Goal: Contribute content: Add original content to the website for others to see

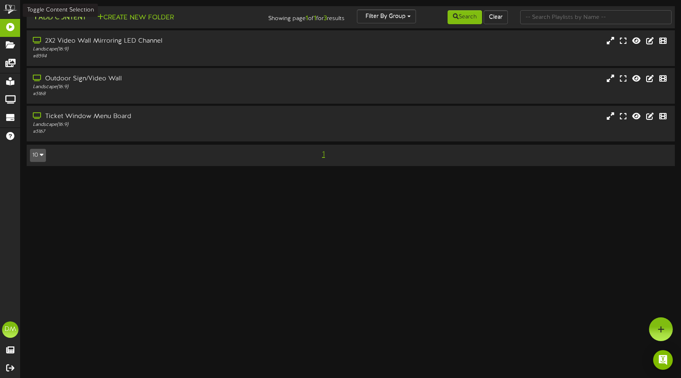
click at [64, 21] on button "Add Content" at bounding box center [59, 18] width 59 height 10
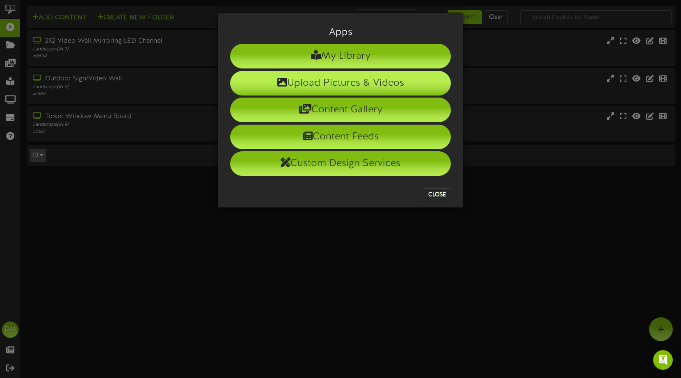
click at [283, 82] on icon at bounding box center [282, 82] width 10 height 10
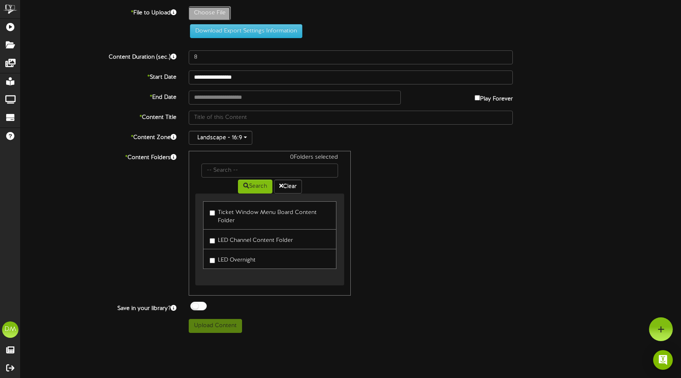
type input "**********"
type input "W-Billboard-ComedyRumble_TRR-10172025-Textured"
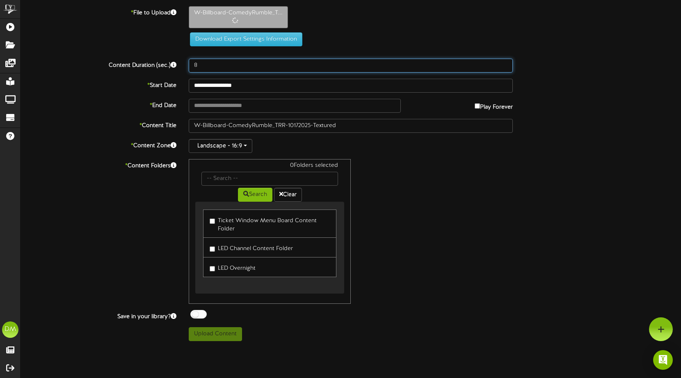
drag, startPoint x: 213, startPoint y: 66, endPoint x: 186, endPoint y: 57, distance: 29.1
click at [186, 57] on div "**********" at bounding box center [351, 173] width 660 height 335
type input "5"
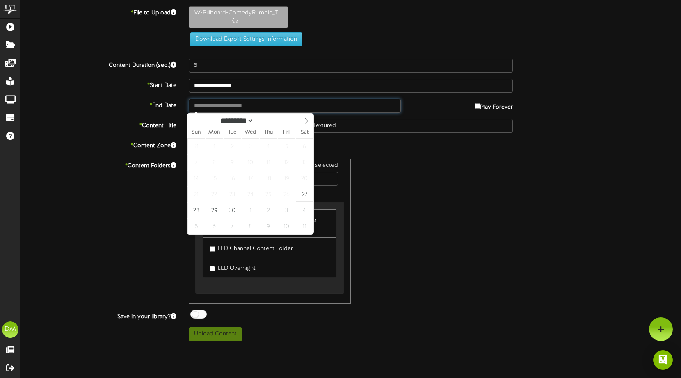
click at [212, 100] on input "text" at bounding box center [295, 106] width 212 height 14
type input "**********"
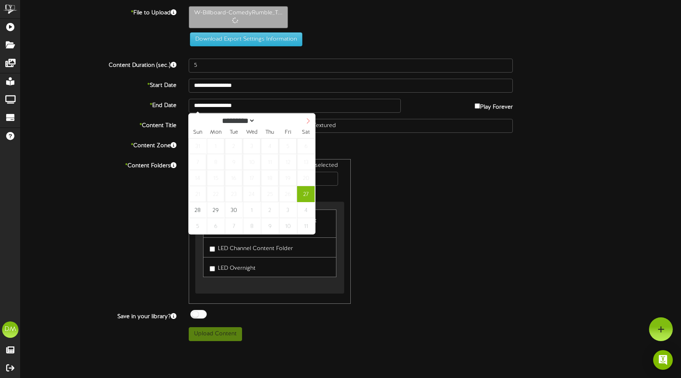
select select "*"
click at [310, 117] on span at bounding box center [308, 121] width 14 height 14
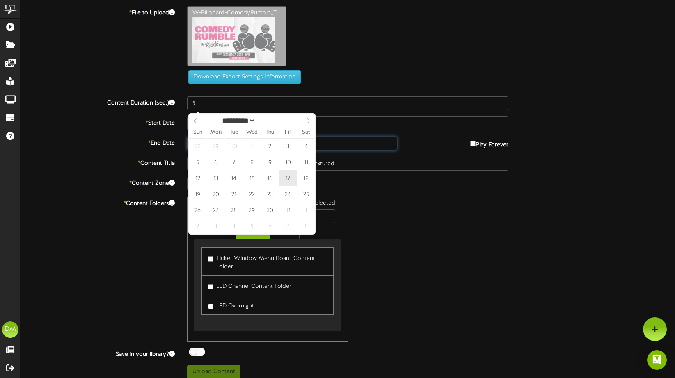
type input "**********"
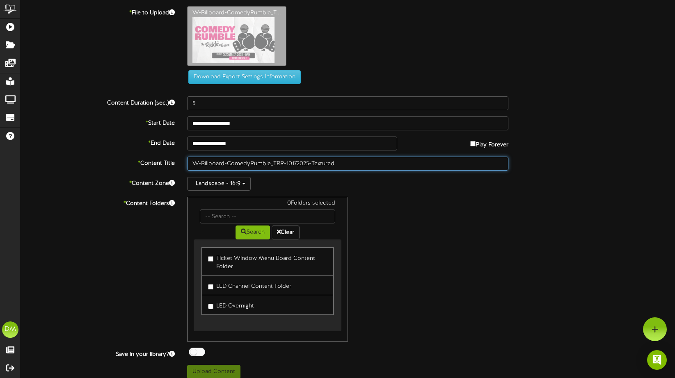
click at [218, 164] on input "W-Billboard-ComedyRumble_TRR-10172025-Textured" at bounding box center [347, 164] width 321 height 14
drag, startPoint x: 227, startPoint y: 162, endPoint x: 153, endPoint y: 157, distance: 74.8
click at [153, 157] on div "* Content Title W-Billboard-ComedyRumble_TRR-10172025-Textured" at bounding box center [347, 164] width 666 height 14
type input ""Comedy Rumble" ([DATE])"
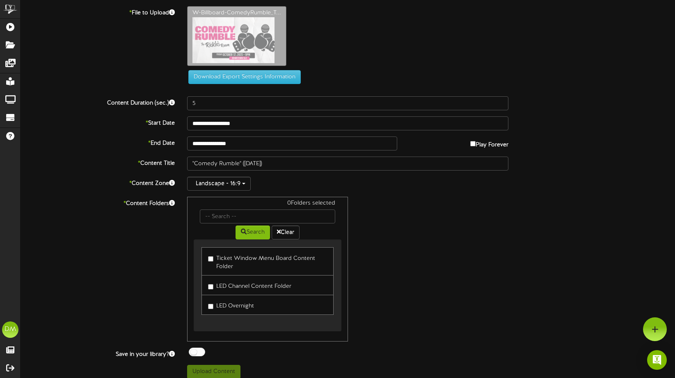
click at [214, 288] on label "LED Channel Content Folder" at bounding box center [249, 285] width 83 height 11
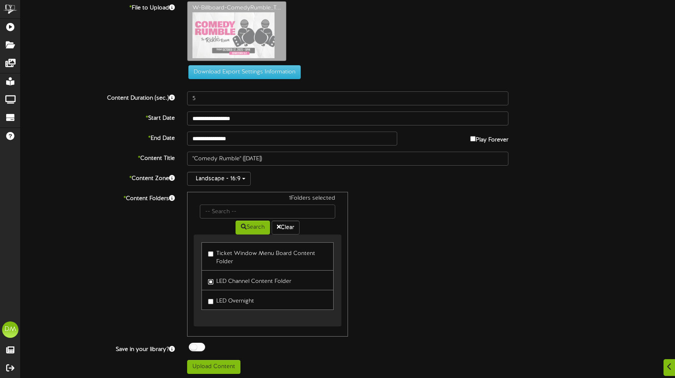
scroll to position [7, 0]
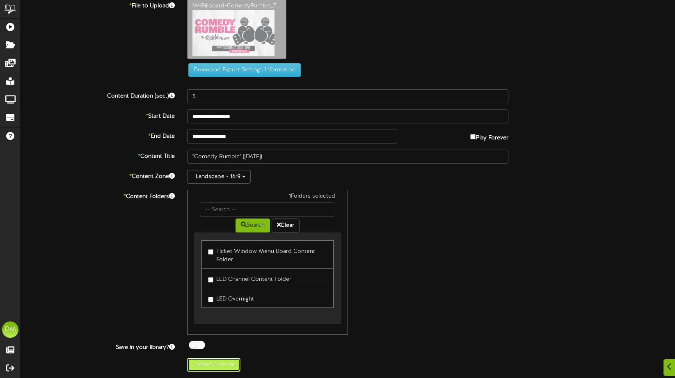
click at [207, 368] on button "Upload Content" at bounding box center [213, 365] width 53 height 14
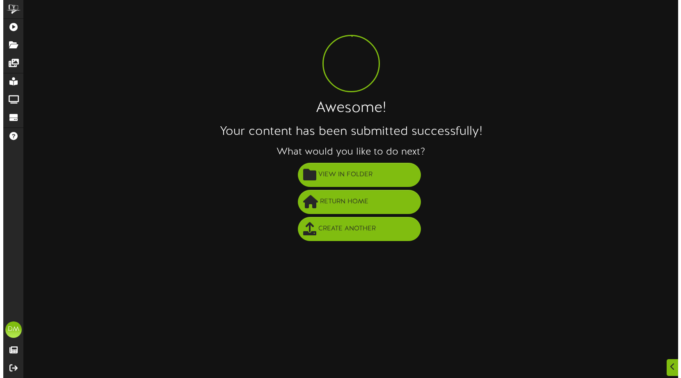
scroll to position [0, 0]
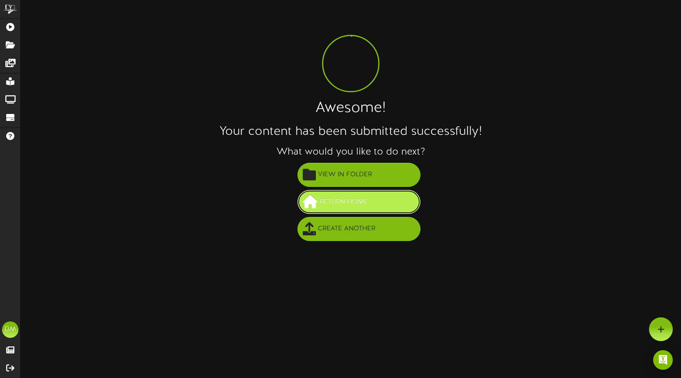
click at [327, 209] on button "Return Home" at bounding box center [358, 202] width 123 height 24
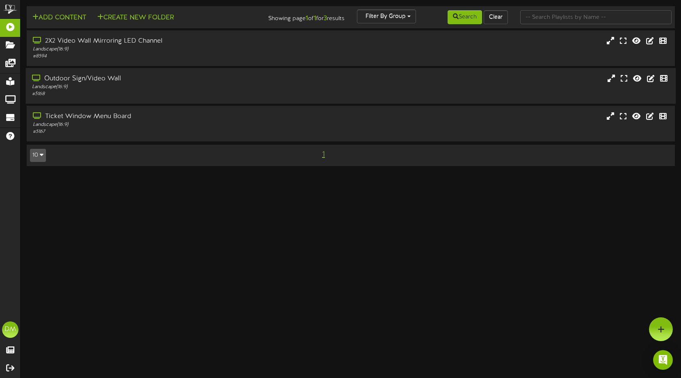
click at [120, 79] on div "Outdoor Sign/Video Wall" at bounding box center [161, 78] width 258 height 9
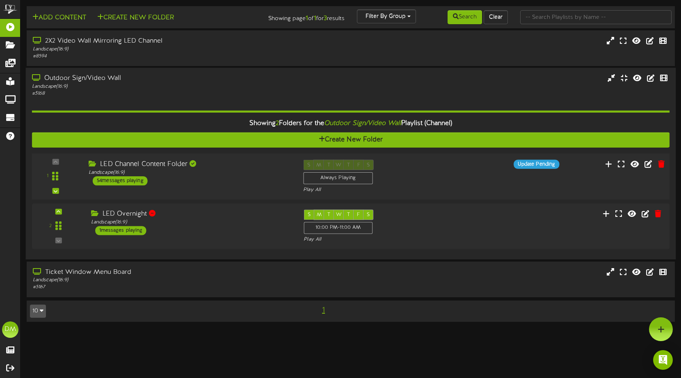
click at [162, 180] on div "LED Channel Content Folder Landscape ( 16:9 ) 54 messages playing" at bounding box center [189, 173] width 215 height 26
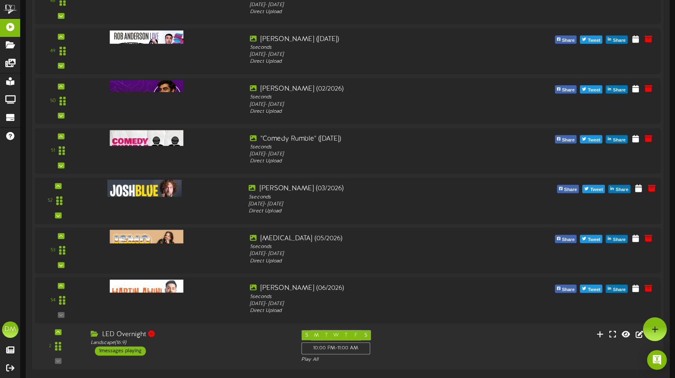
scroll to position [2590, 0]
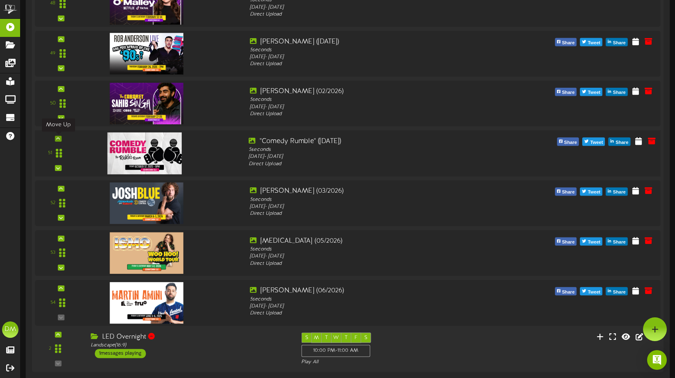
click at [58, 139] on icon at bounding box center [58, 139] width 4 height 4
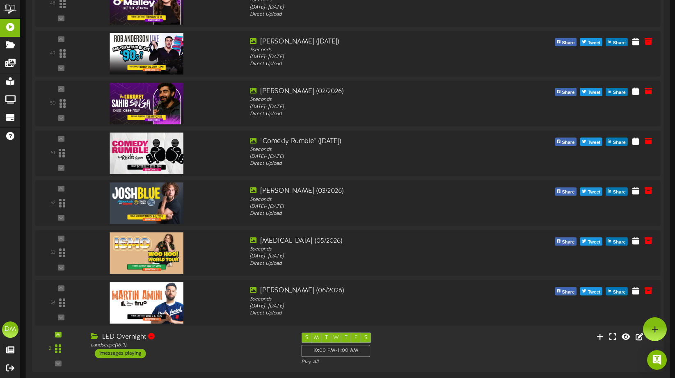
scroll to position [2424, 0]
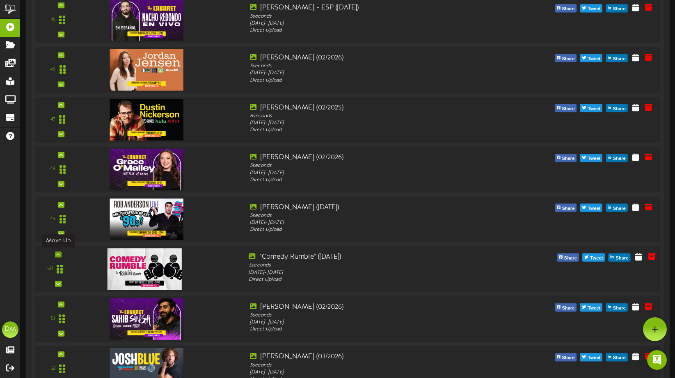
click at [58, 253] on icon at bounding box center [58, 255] width 4 height 4
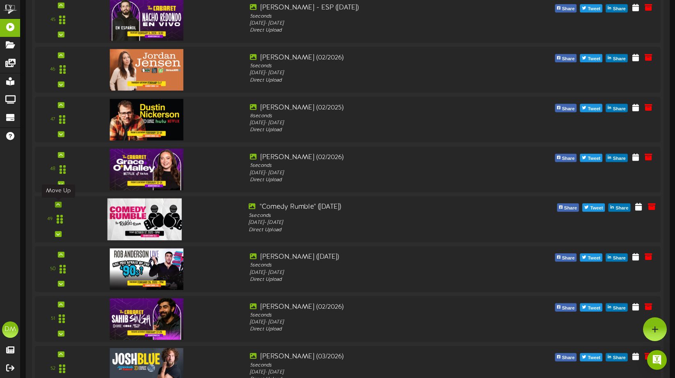
click at [58, 204] on icon at bounding box center [58, 205] width 4 height 4
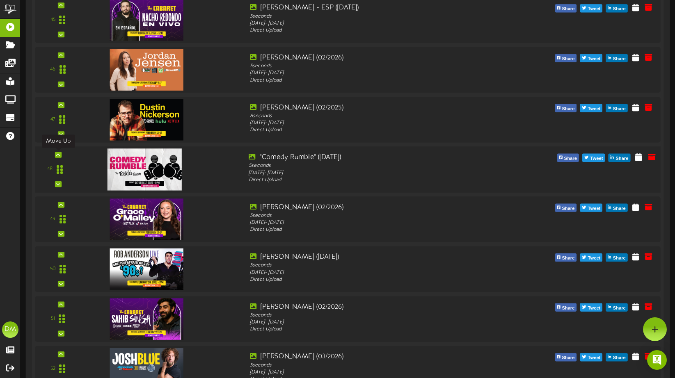
click at [58, 153] on icon at bounding box center [58, 155] width 4 height 4
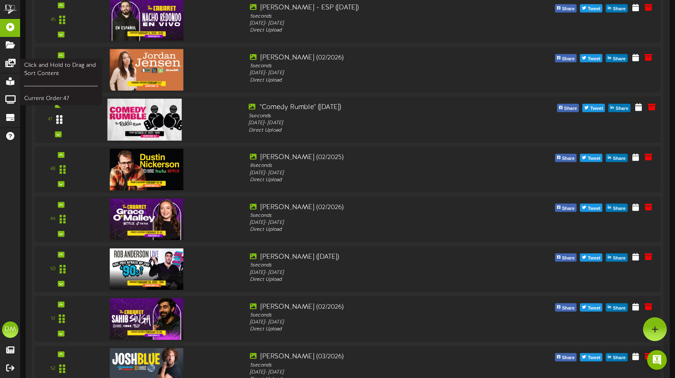
scroll to position [2353, 0]
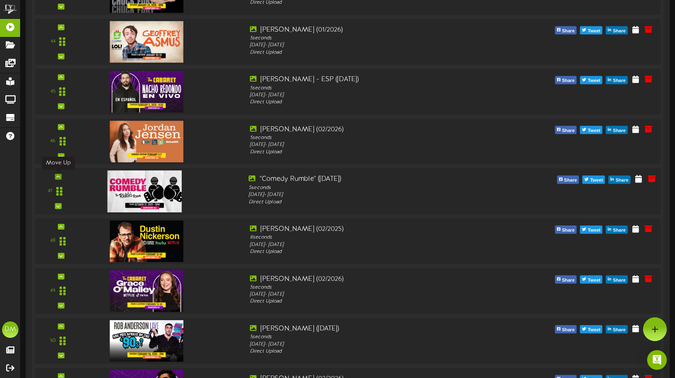
click at [59, 175] on icon at bounding box center [58, 177] width 4 height 4
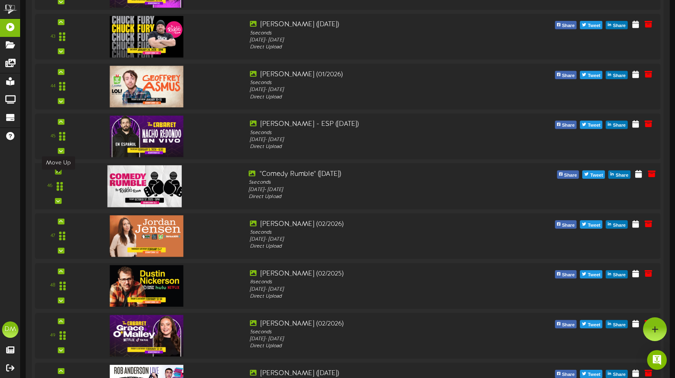
scroll to position [2303, 0]
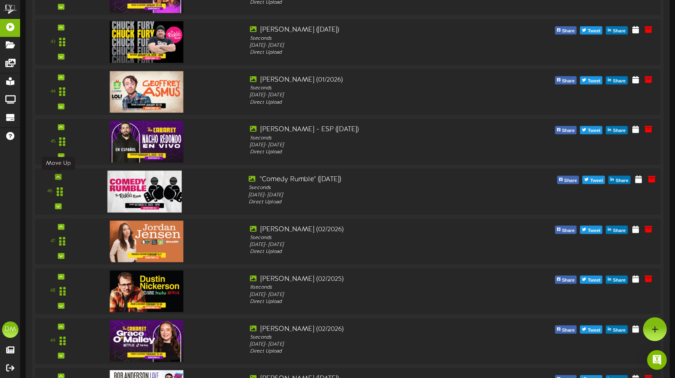
click at [58, 176] on icon at bounding box center [58, 177] width 4 height 4
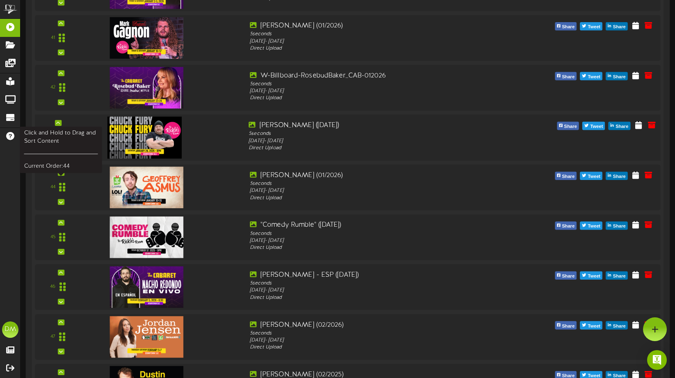
scroll to position [2173, 0]
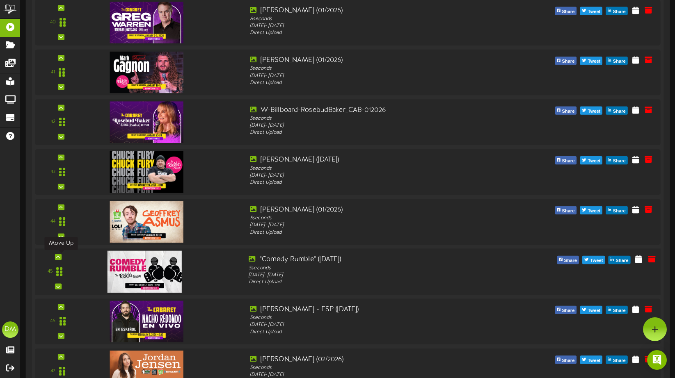
click at [60, 256] on div at bounding box center [58, 257] width 7 height 6
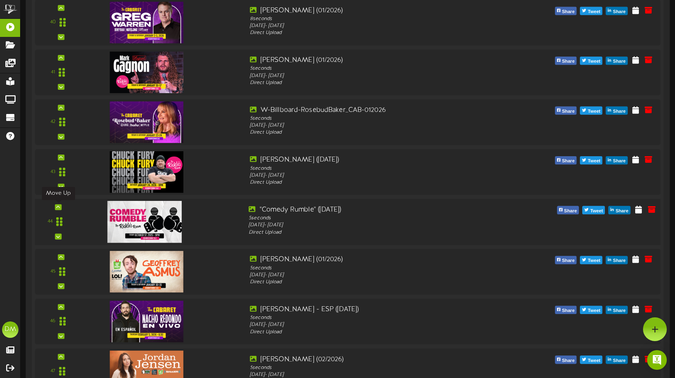
click at [60, 208] on div at bounding box center [58, 207] width 7 height 6
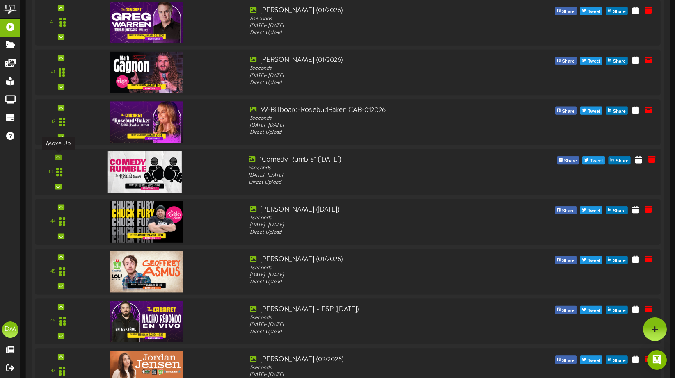
click at [59, 156] on icon at bounding box center [58, 157] width 4 height 4
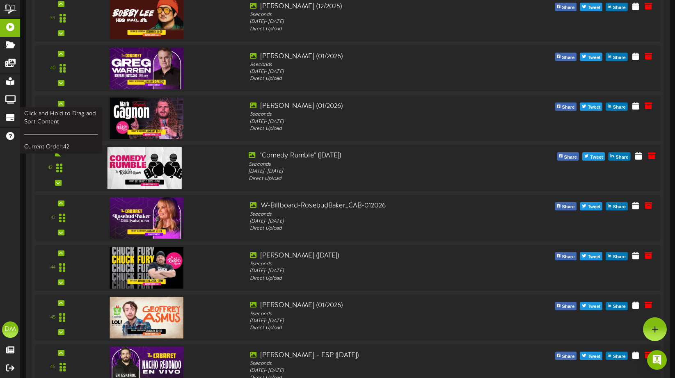
scroll to position [2118, 0]
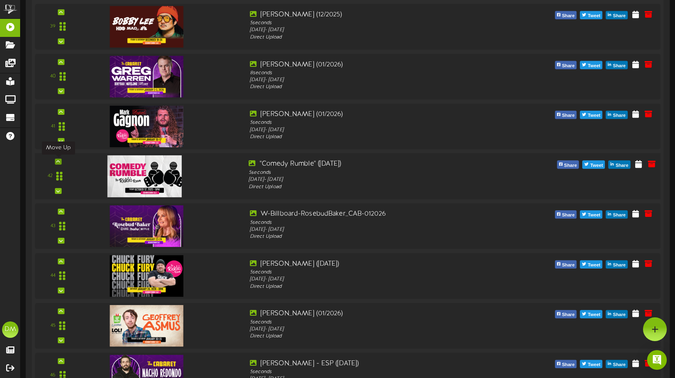
click at [60, 160] on div at bounding box center [58, 162] width 7 height 6
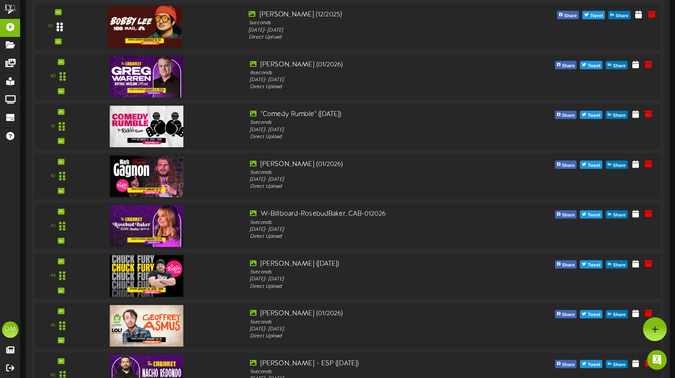
scroll to position [1986, 0]
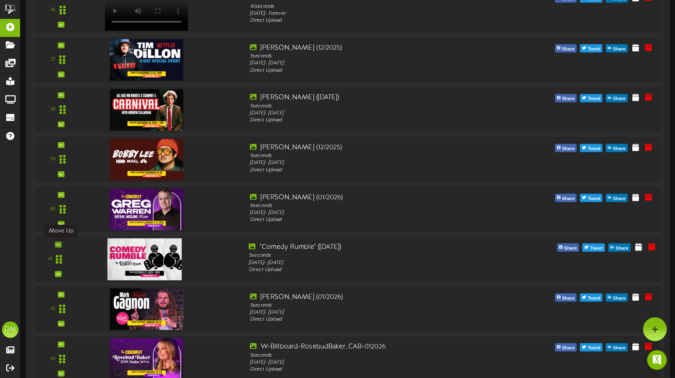
click at [61, 242] on div at bounding box center [58, 245] width 7 height 6
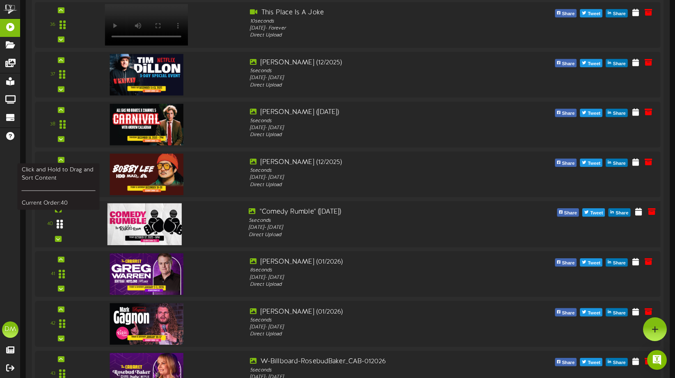
scroll to position [1969, 0]
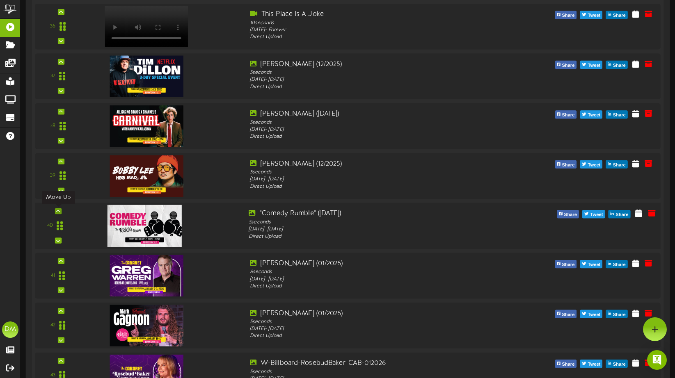
click at [58, 210] on icon at bounding box center [58, 211] width 4 height 4
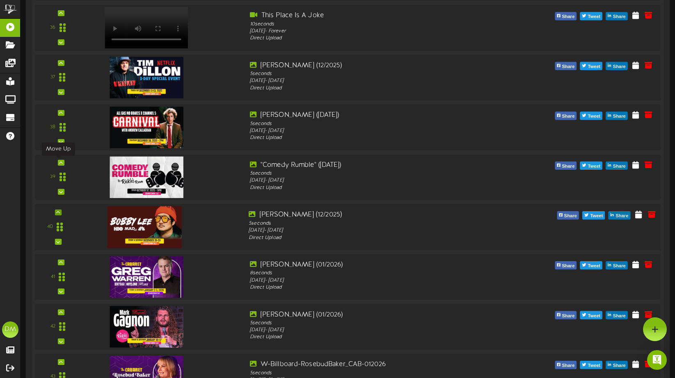
scroll to position [1906, 0]
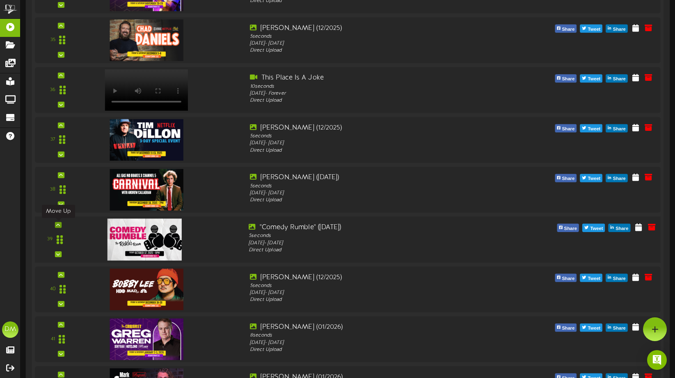
click at [60, 224] on div at bounding box center [58, 225] width 7 height 6
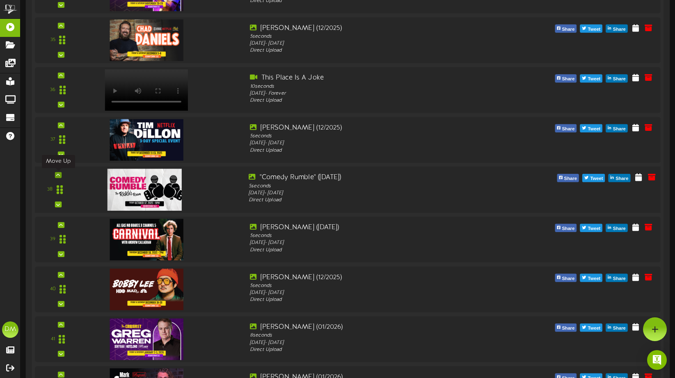
click at [58, 174] on icon at bounding box center [58, 175] width 4 height 4
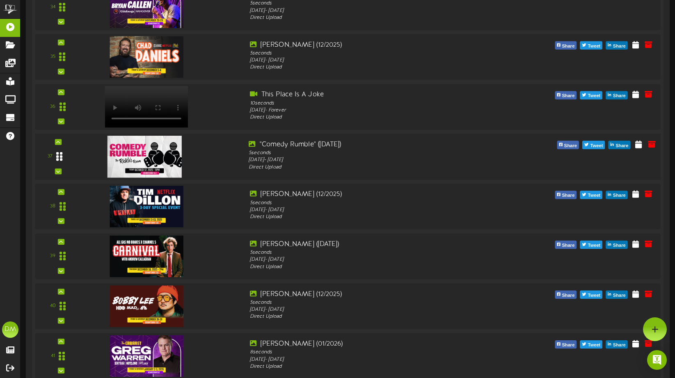
scroll to position [1879, 0]
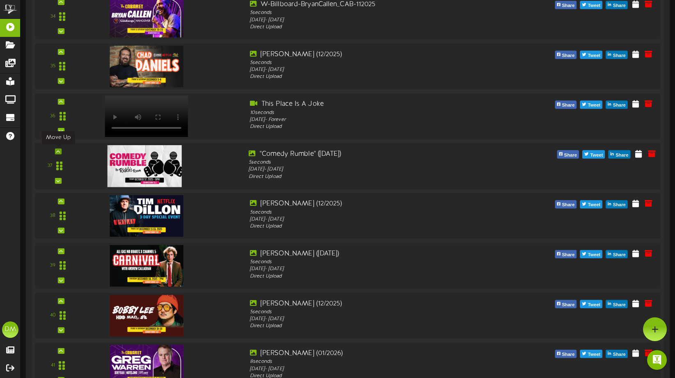
click at [57, 149] on div at bounding box center [58, 151] width 7 height 6
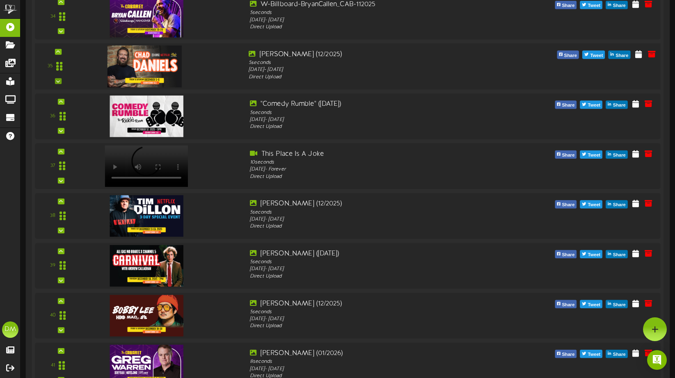
scroll to position [1808, 0]
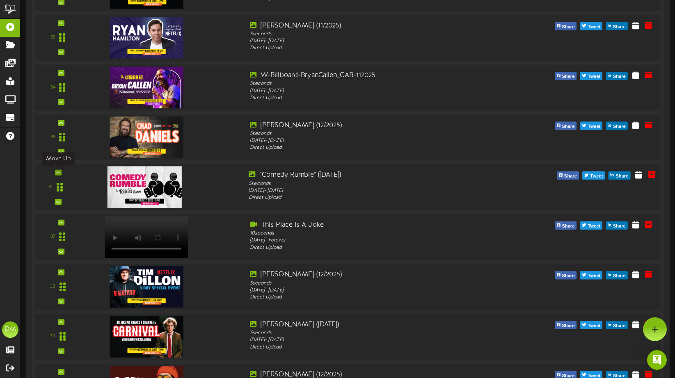
click at [58, 173] on icon at bounding box center [58, 173] width 4 height 4
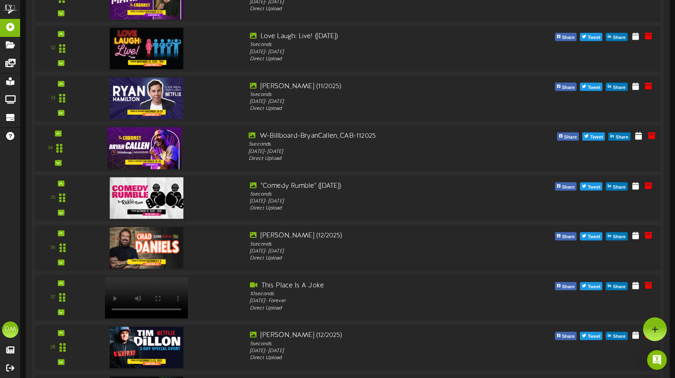
scroll to position [1716, 0]
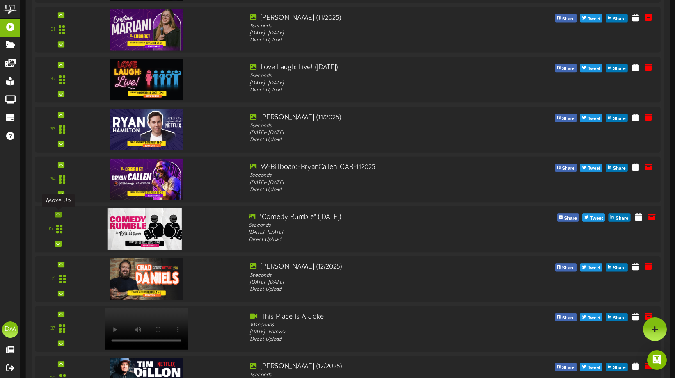
click at [57, 212] on icon at bounding box center [58, 214] width 4 height 4
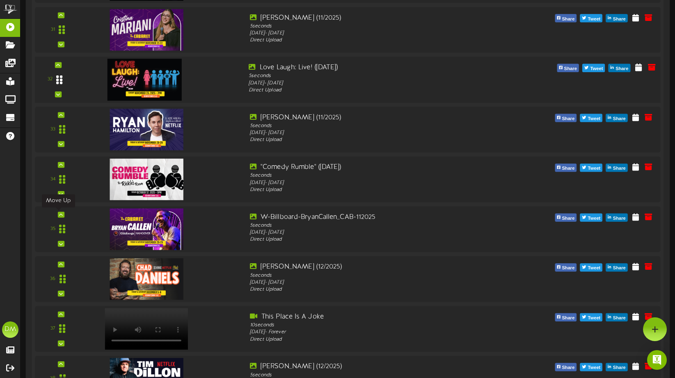
scroll to position [1563, 0]
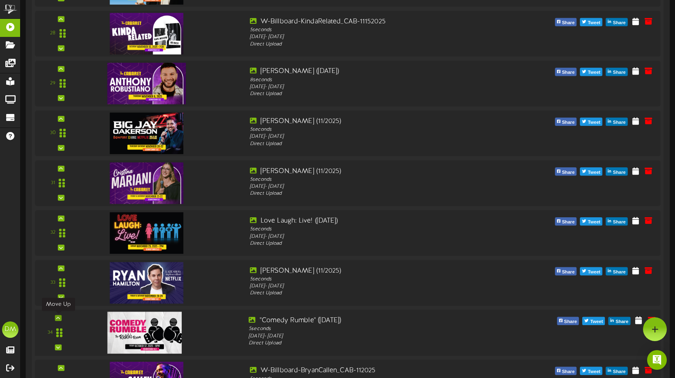
click at [59, 317] on icon at bounding box center [58, 318] width 4 height 4
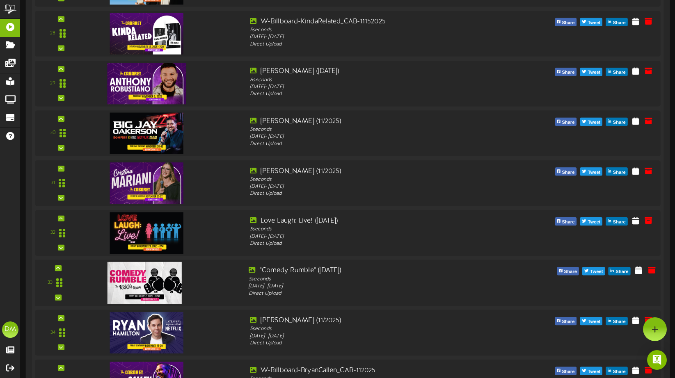
click at [62, 267] on div "33" at bounding box center [58, 283] width 40 height 34
click at [57, 267] on icon at bounding box center [58, 268] width 4 height 4
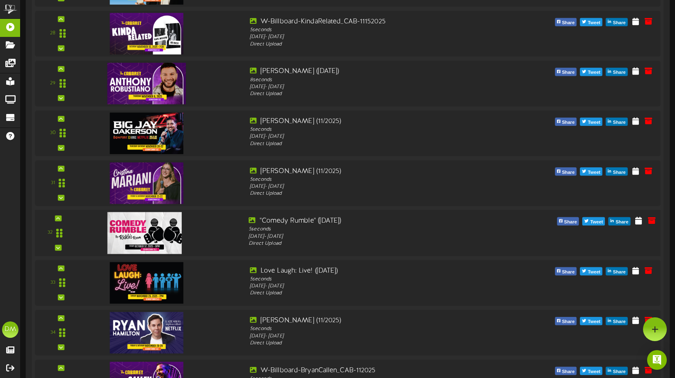
click at [62, 218] on div "32" at bounding box center [58, 233] width 40 height 34
click at [60, 218] on div at bounding box center [58, 218] width 7 height 6
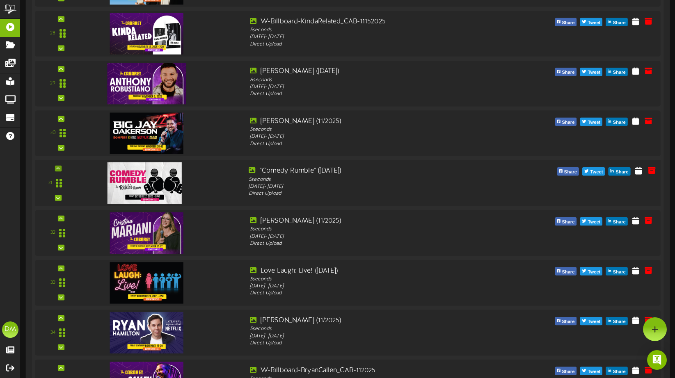
click at [58, 167] on icon at bounding box center [58, 169] width 4 height 4
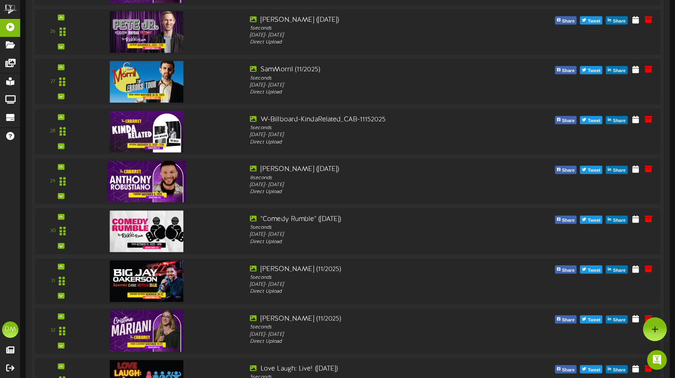
scroll to position [1453, 0]
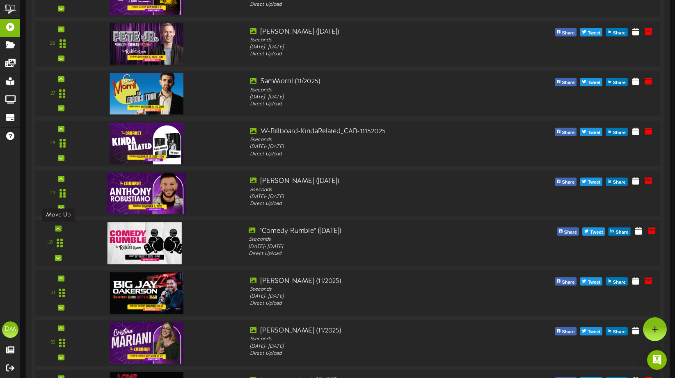
click at [57, 228] on icon at bounding box center [58, 228] width 4 height 4
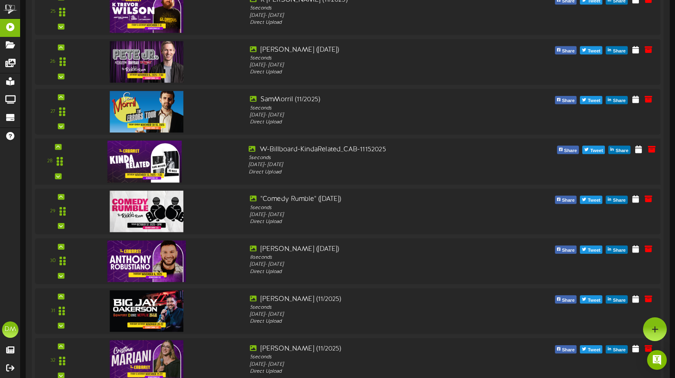
scroll to position [1419, 0]
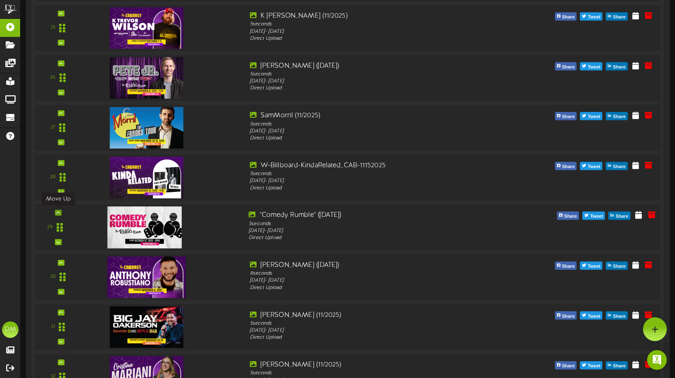
click at [59, 213] on icon at bounding box center [58, 213] width 4 height 4
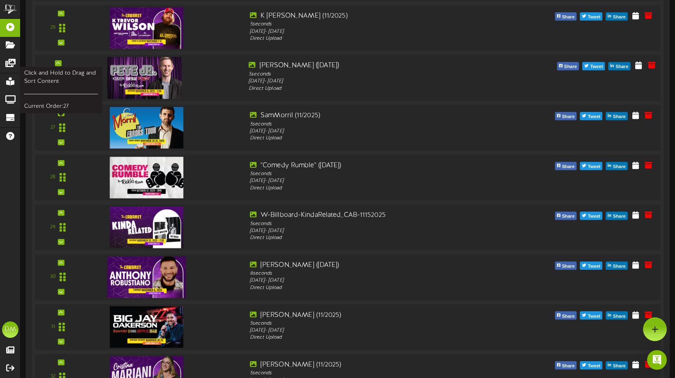
scroll to position [1264, 0]
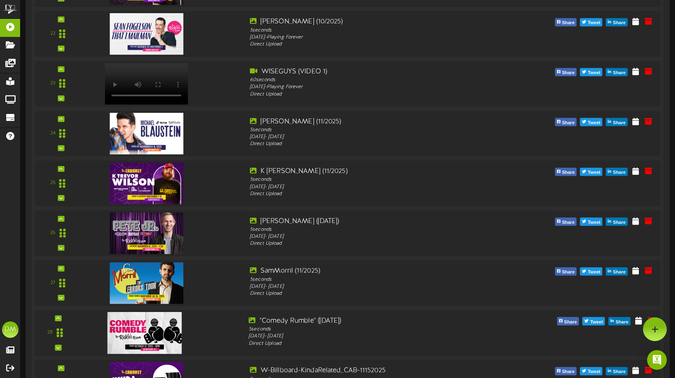
click at [63, 318] on div "28" at bounding box center [58, 333] width 40 height 34
click at [60, 319] on div at bounding box center [58, 318] width 7 height 6
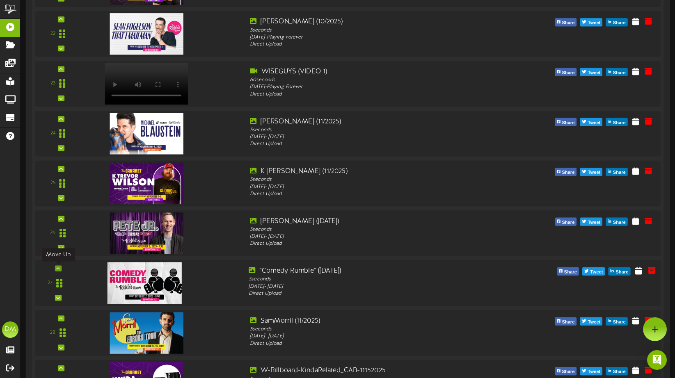
click at [61, 267] on div at bounding box center [58, 269] width 7 height 6
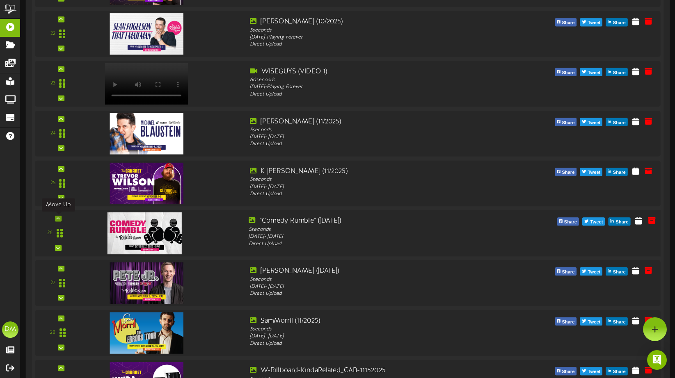
click at [57, 218] on icon at bounding box center [58, 219] width 4 height 4
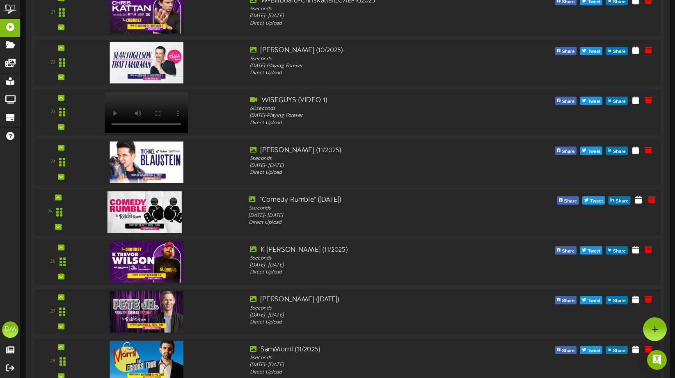
scroll to position [1217, 0]
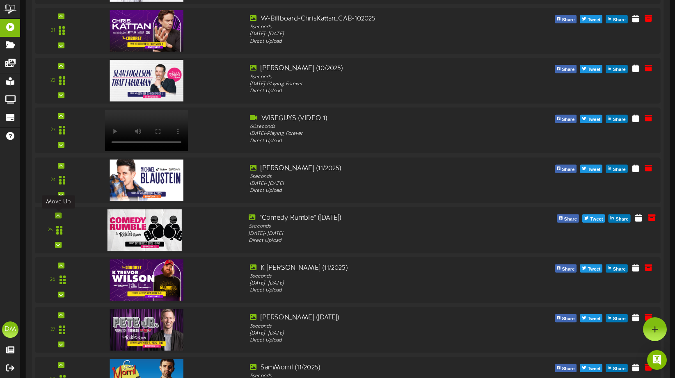
click at [57, 213] on icon at bounding box center [58, 215] width 4 height 4
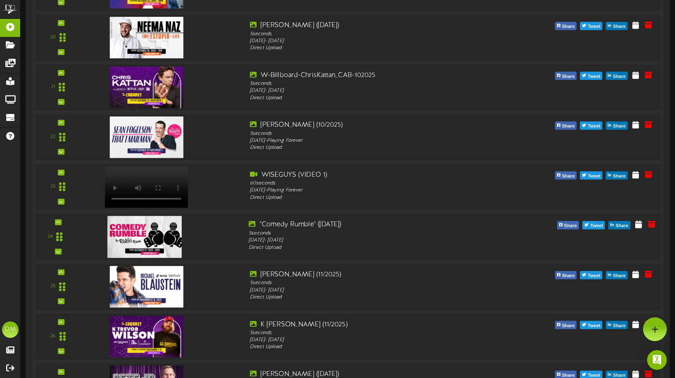
scroll to position [1159, 0]
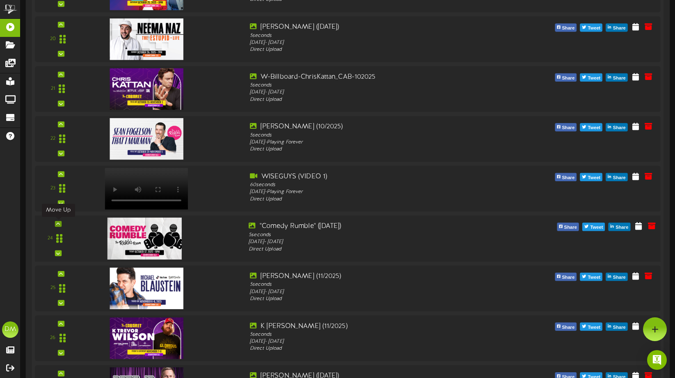
click at [59, 224] on icon at bounding box center [58, 224] width 4 height 4
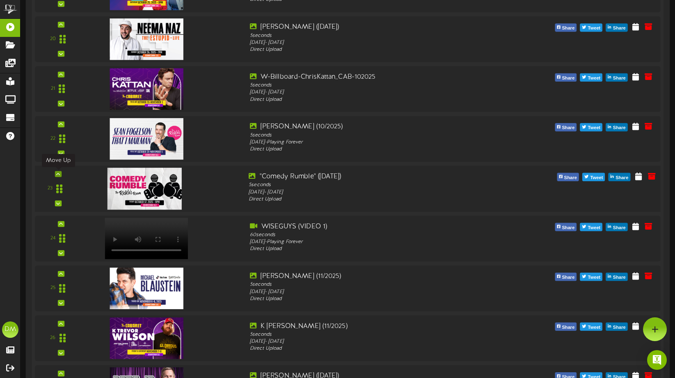
click at [59, 171] on div at bounding box center [58, 174] width 7 height 6
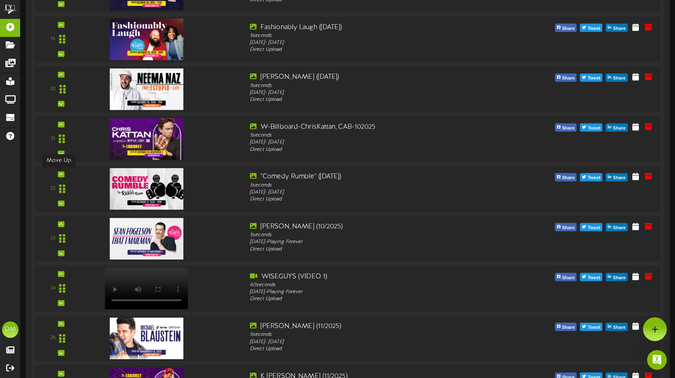
scroll to position [1095, 0]
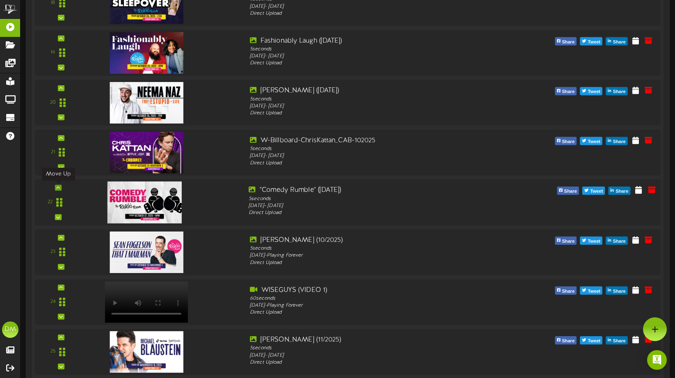
click at [58, 186] on icon at bounding box center [58, 188] width 4 height 4
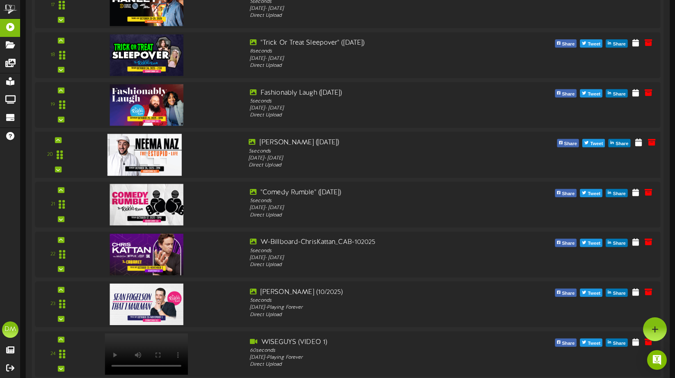
scroll to position [1040, 0]
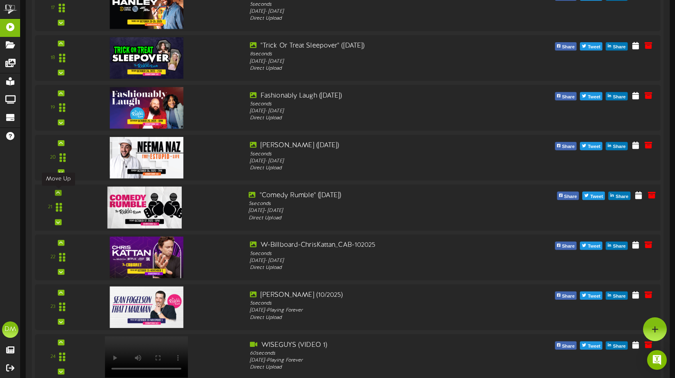
click at [59, 192] on icon at bounding box center [58, 193] width 4 height 4
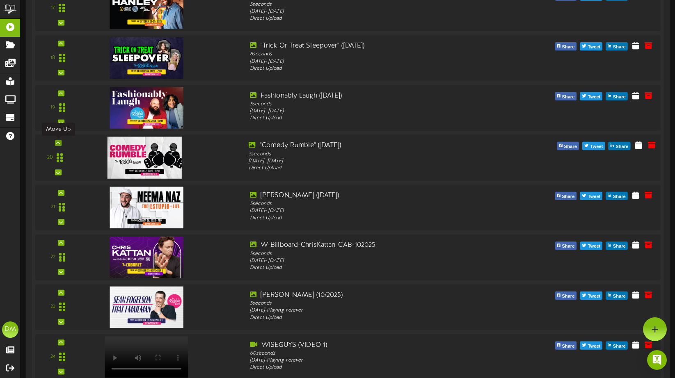
click at [57, 143] on icon at bounding box center [58, 143] width 4 height 4
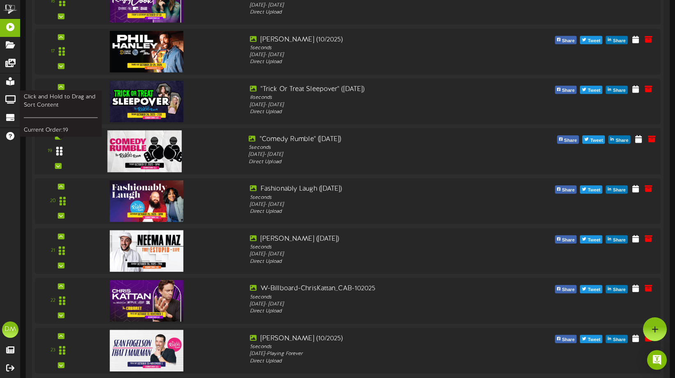
scroll to position [989, 0]
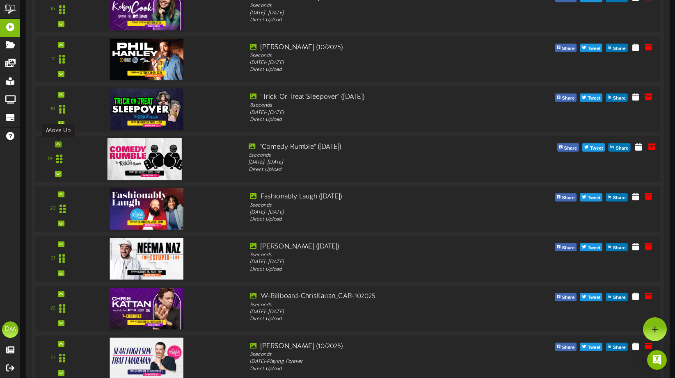
click at [58, 143] on icon at bounding box center [58, 144] width 4 height 4
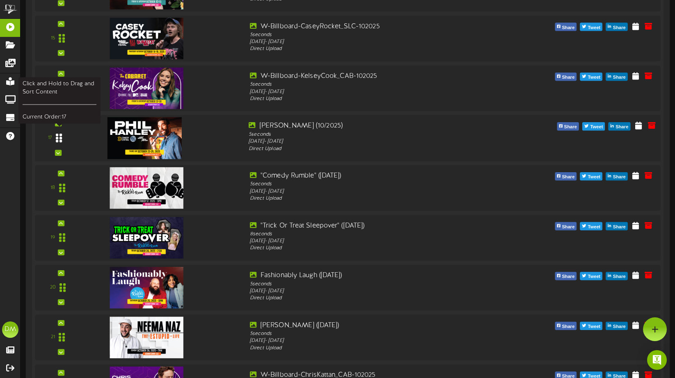
scroll to position [902, 0]
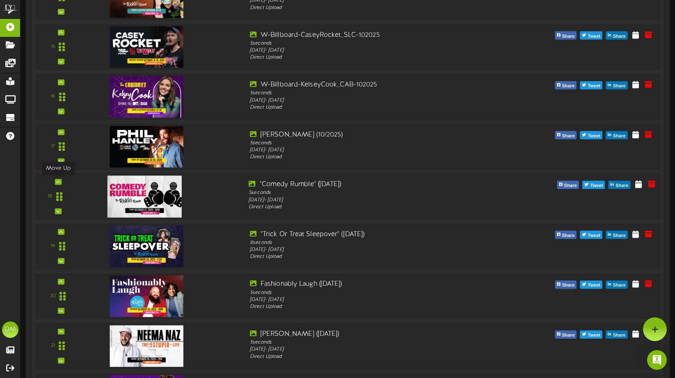
click at [58, 181] on icon at bounding box center [58, 182] width 4 height 4
